Goal: Information Seeking & Learning: Learn about a topic

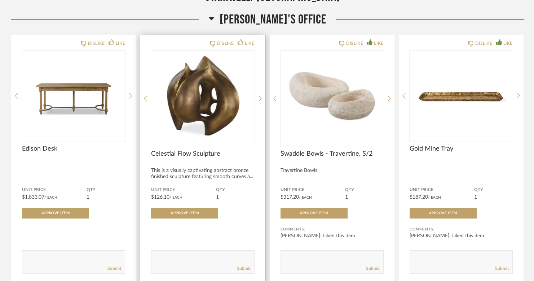
scroll to position [329, 0]
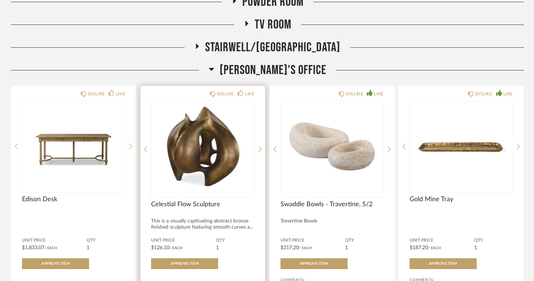
click at [207, 145] on img "0" at bounding box center [202, 146] width 103 height 90
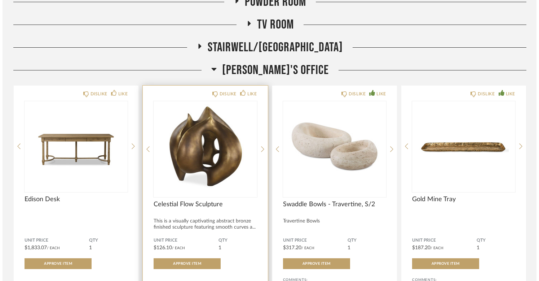
scroll to position [0, 0]
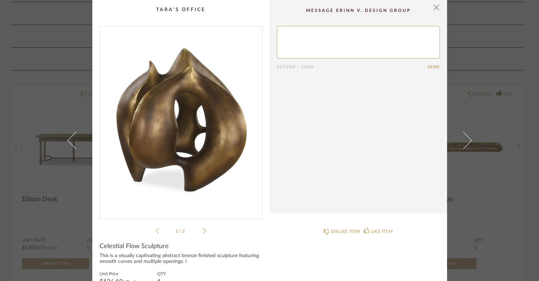
click at [203, 232] on icon at bounding box center [204, 230] width 3 height 6
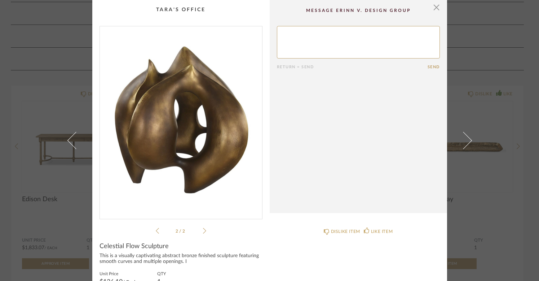
click at [203, 232] on icon at bounding box center [204, 231] width 3 height 6
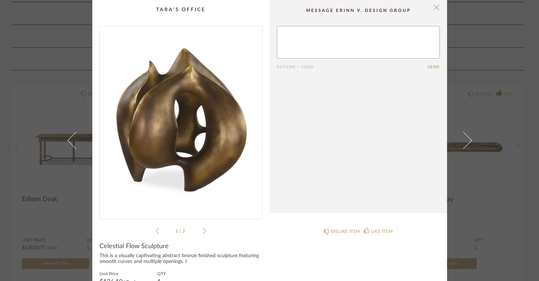
click at [430, 6] on span "button" at bounding box center [437, 7] width 14 height 14
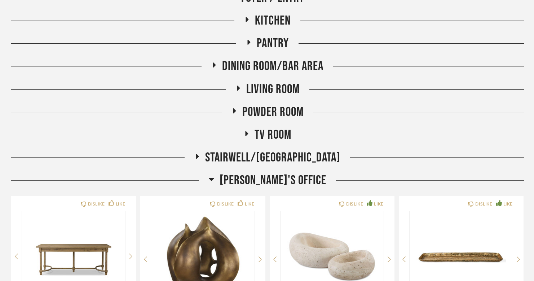
scroll to position [276, 0]
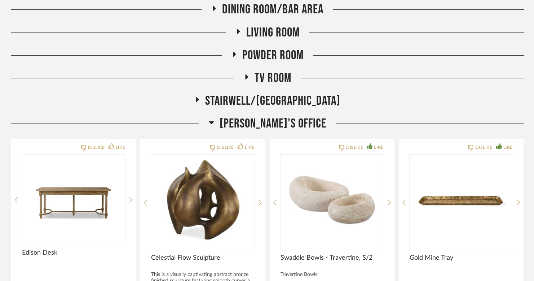
click at [284, 100] on span "Stairwell/[GEOGRAPHIC_DATA]" at bounding box center [272, 101] width 135 height 16
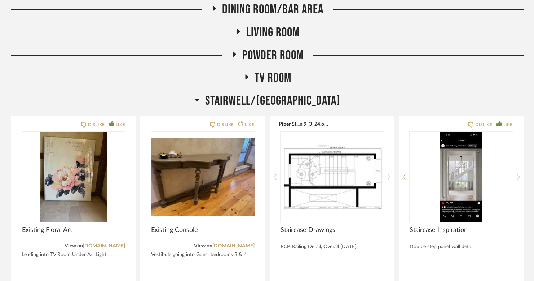
click at [285, 100] on span "Stairwell/[GEOGRAPHIC_DATA]" at bounding box center [272, 101] width 135 height 16
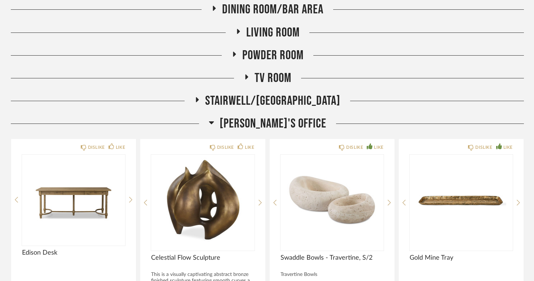
click at [258, 75] on span "TV Room" at bounding box center [273, 78] width 37 height 16
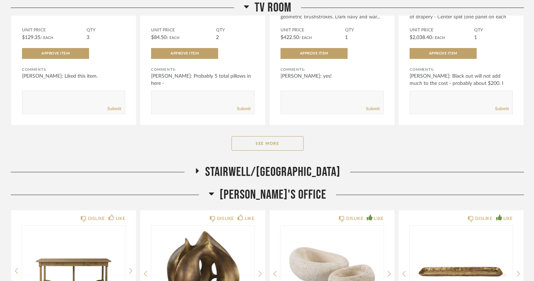
scroll to position [490, 0]
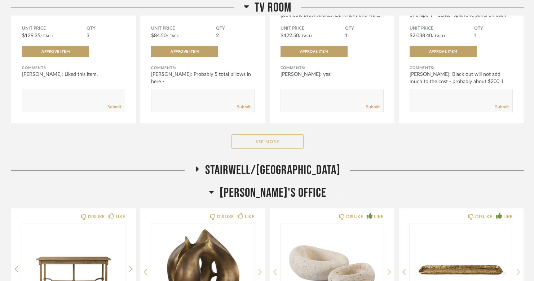
click at [270, 143] on button "See More" at bounding box center [268, 141] width 72 height 14
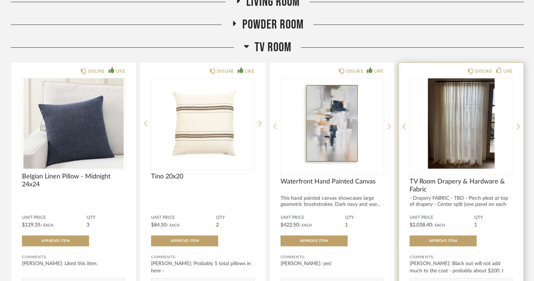
scroll to position [312, 0]
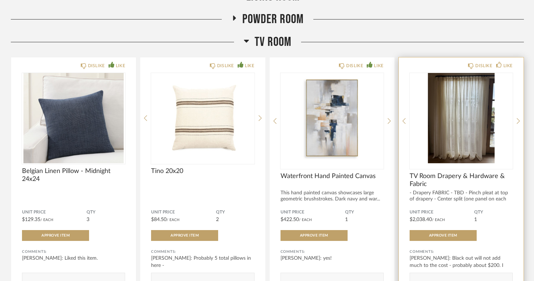
click at [443, 198] on div "- Drapery FABRIC - TBD - Pinch pleat at top of drapery - Center split (one pane…" at bounding box center [461, 199] width 103 height 18
click at [464, 158] on img "0" at bounding box center [461, 118] width 103 height 90
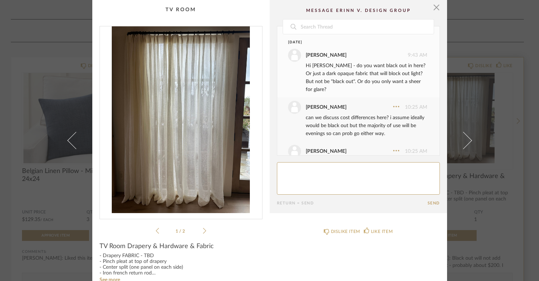
scroll to position [64, 0]
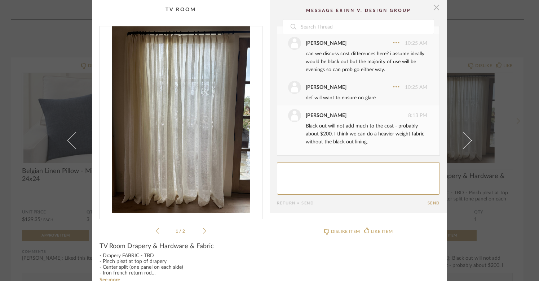
click at [436, 6] on span "button" at bounding box center [437, 7] width 14 height 14
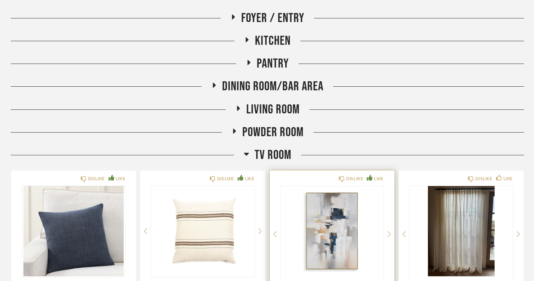
scroll to position [187, 0]
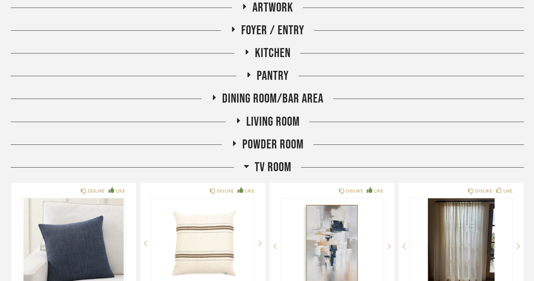
click at [247, 165] on icon at bounding box center [246, 166] width 5 height 3
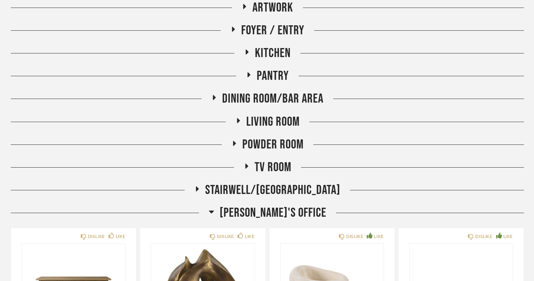
click at [239, 144] on h2 "Powder Room" at bounding box center [268, 145] width 72 height 16
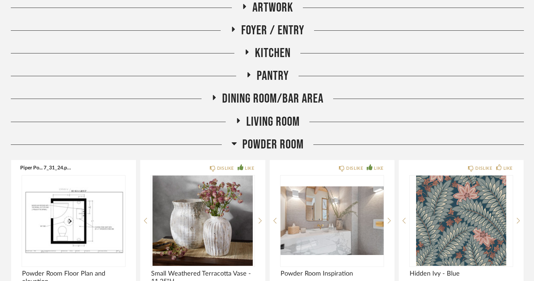
click at [239, 144] on h2 "Powder Room" at bounding box center [268, 145] width 72 height 16
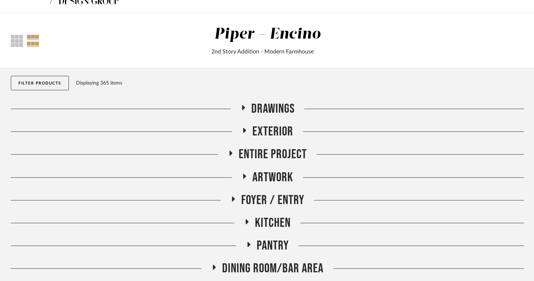
scroll to position [0, 0]
